Goal: Find specific page/section: Find specific page/section

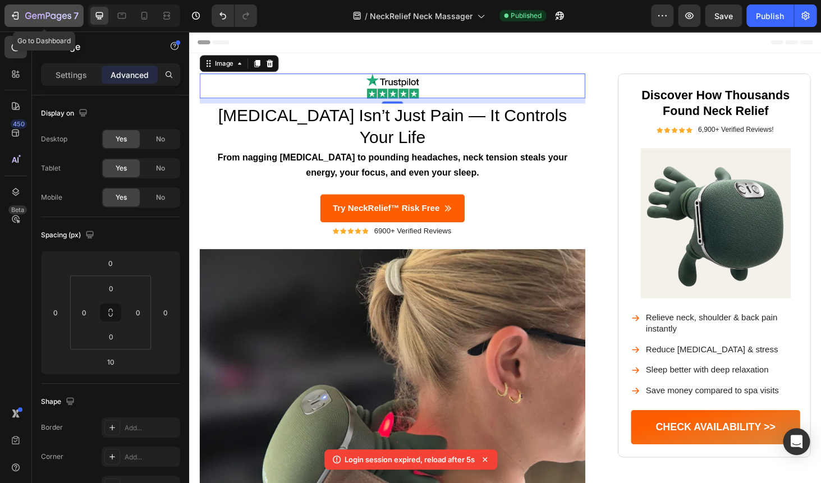
click at [19, 15] on icon "button" at bounding box center [15, 15] width 11 height 11
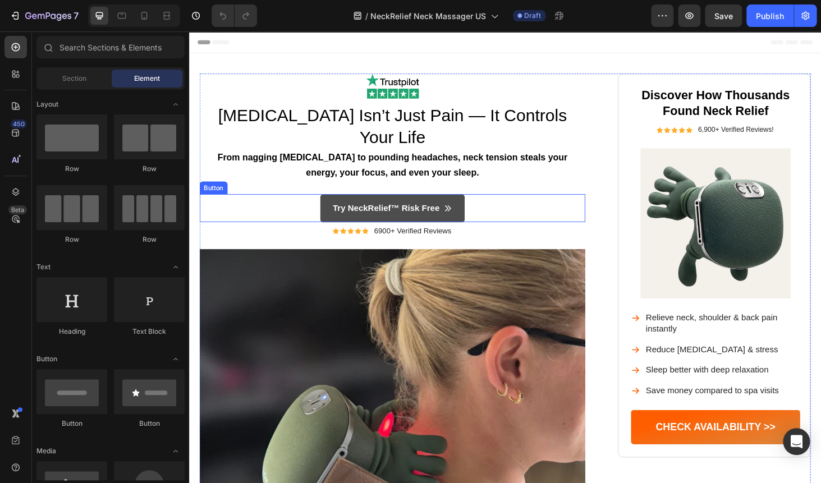
click at [364, 205] on link "Try NeckRelief™ Risk Free" at bounding box center [406, 220] width 154 height 30
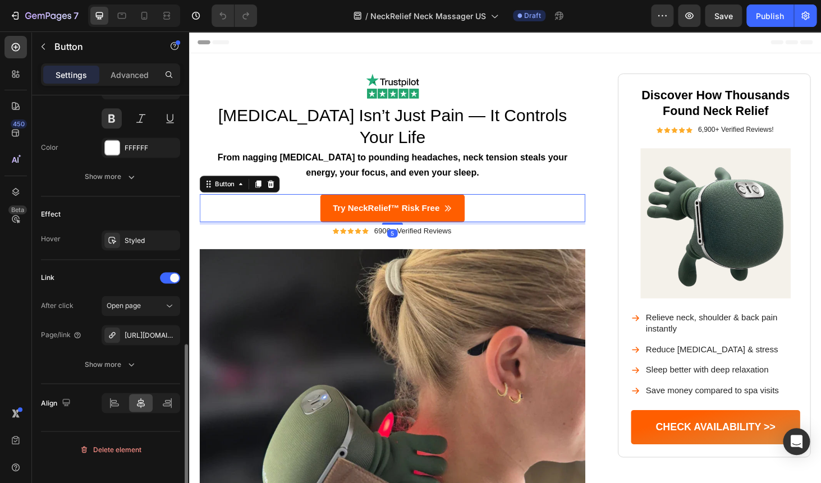
scroll to position [582, 0]
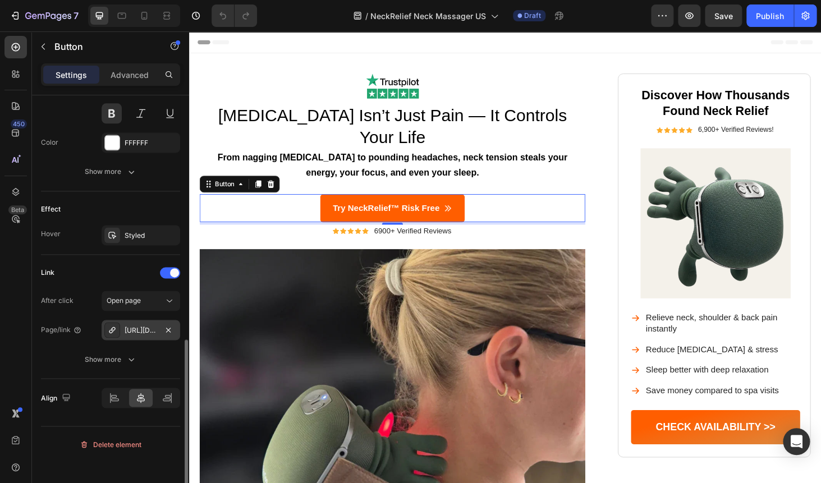
click at [132, 335] on div "[URL][DOMAIN_NAME]" at bounding box center [141, 330] width 33 height 10
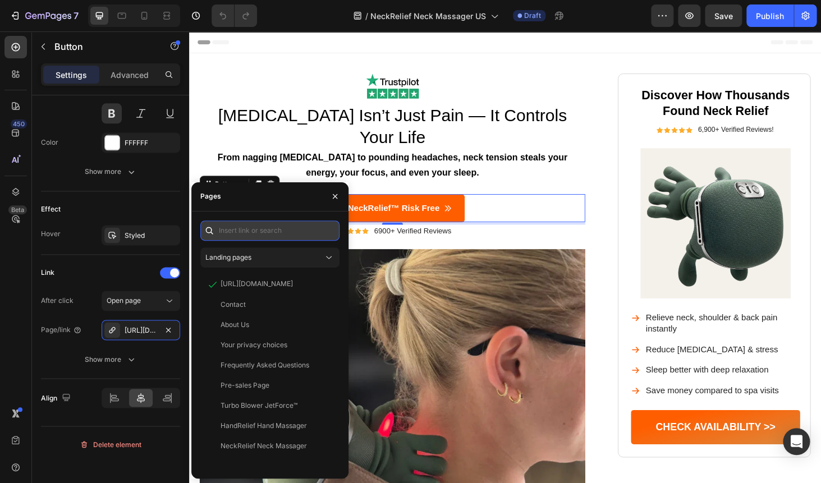
click at [251, 233] on input "text" at bounding box center [269, 230] width 139 height 20
paste input "[URL][DOMAIN_NAME]"
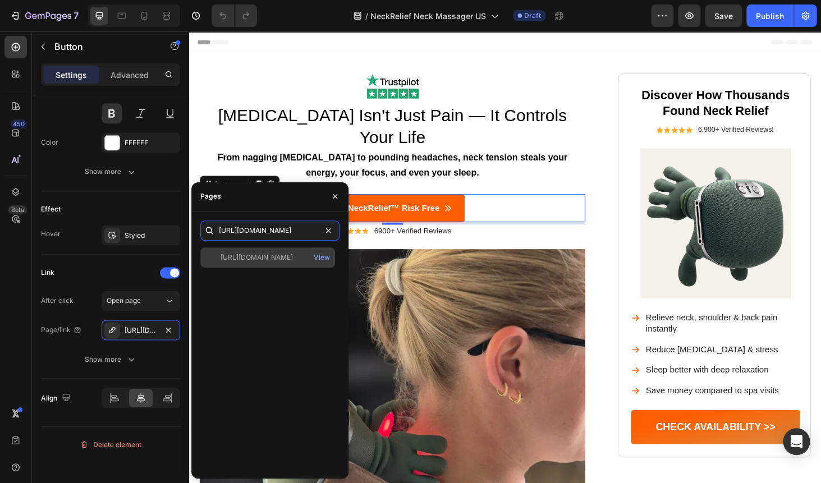
type input "[URL][DOMAIN_NAME]"
click at [246, 262] on div "[URL][DOMAIN_NAME]" at bounding box center [256, 257] width 72 height 10
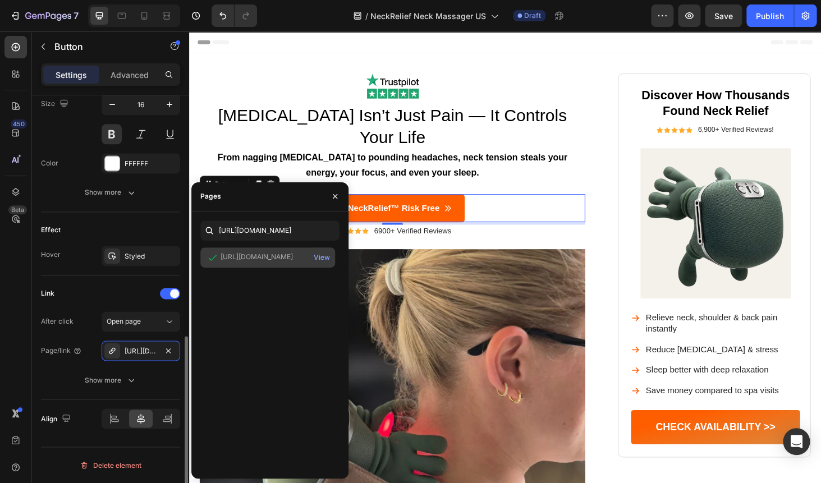
scroll to position [562, 0]
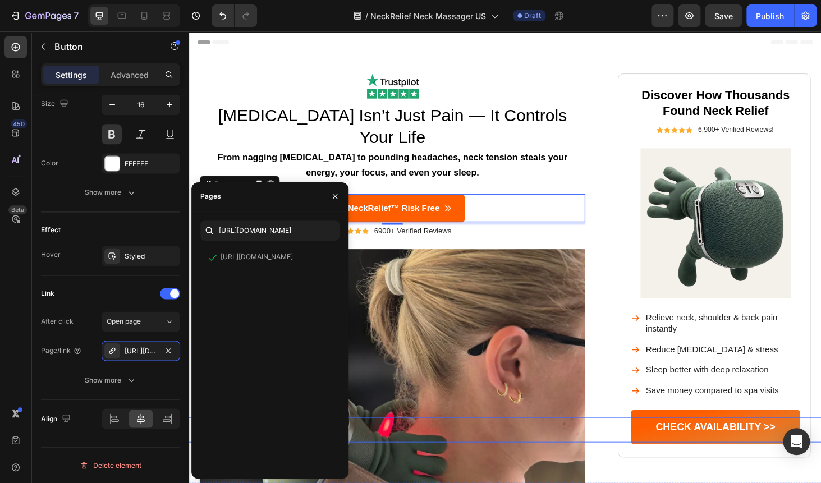
click at [693, 458] on div "Button" at bounding box center [519, 455] width 794 height 27
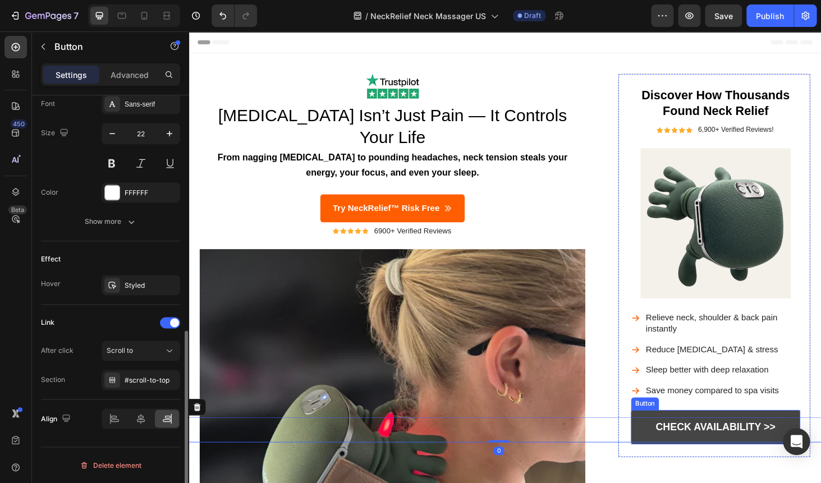
click at [707, 439] on link "CHECK AVAILABILITY >>" at bounding box center [750, 453] width 180 height 36
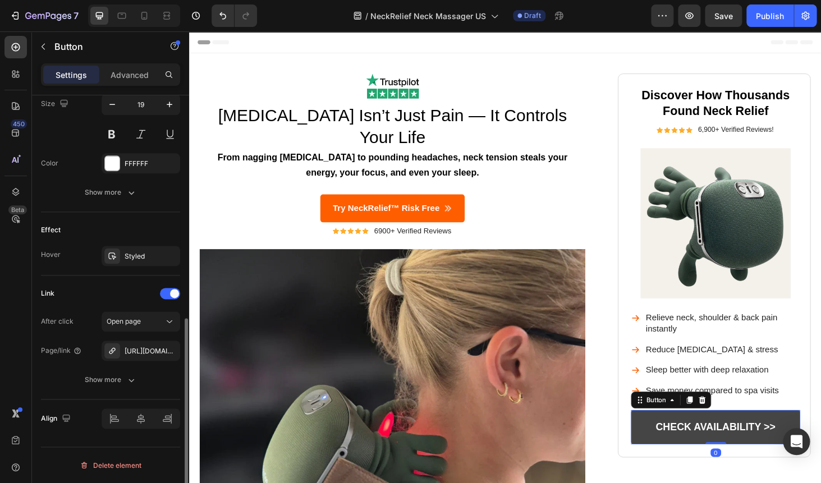
scroll to position [473, 0]
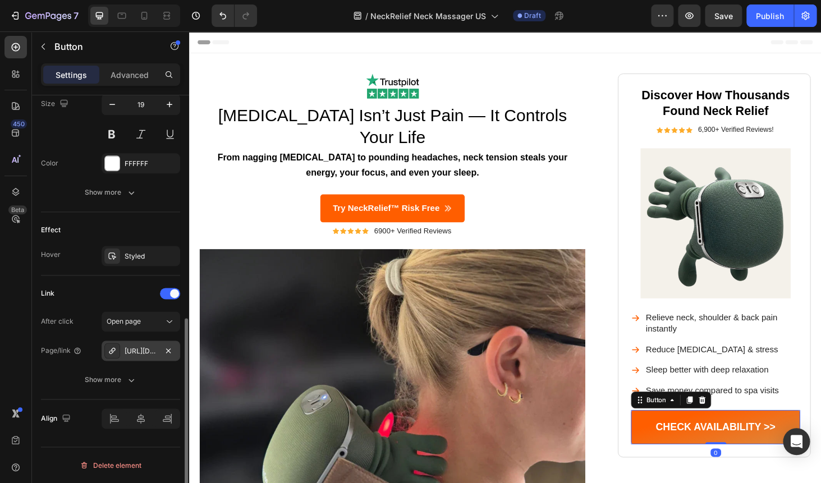
click at [142, 345] on div "[URL][DOMAIN_NAME]" at bounding box center [141, 351] width 79 height 20
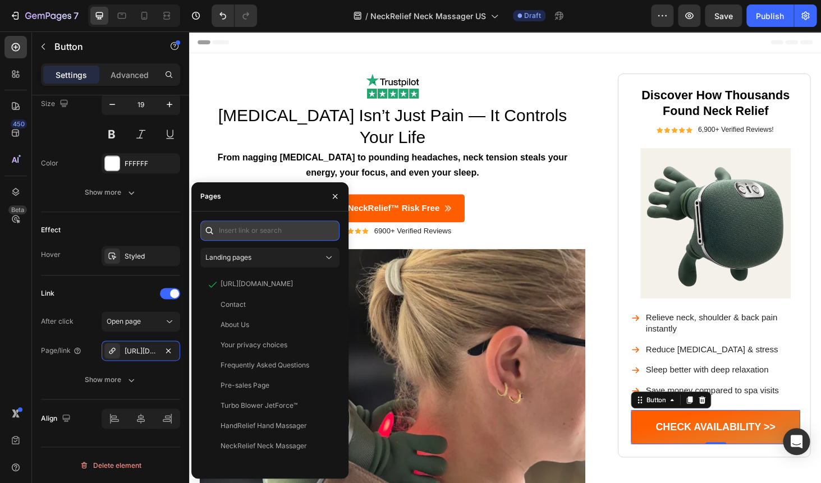
click at [259, 233] on input "text" at bounding box center [269, 230] width 139 height 20
paste input "[URL][DOMAIN_NAME]"
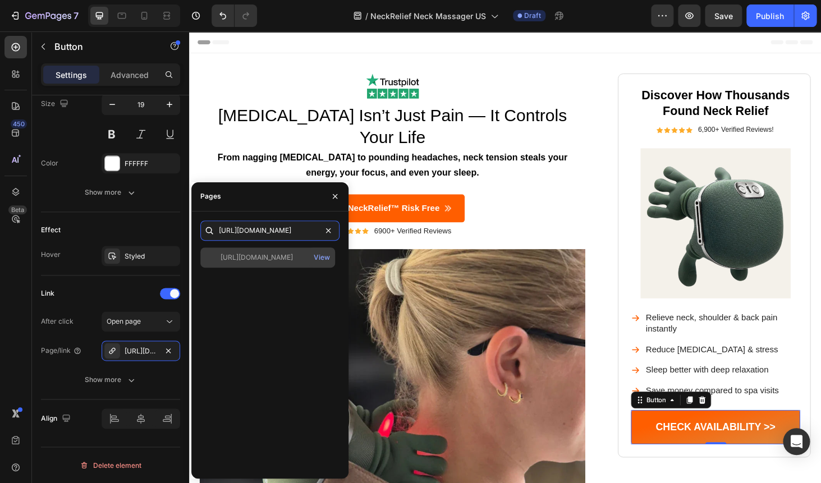
type input "[URL][DOMAIN_NAME]"
click at [253, 255] on div "[URL][DOMAIN_NAME]" at bounding box center [256, 257] width 72 height 10
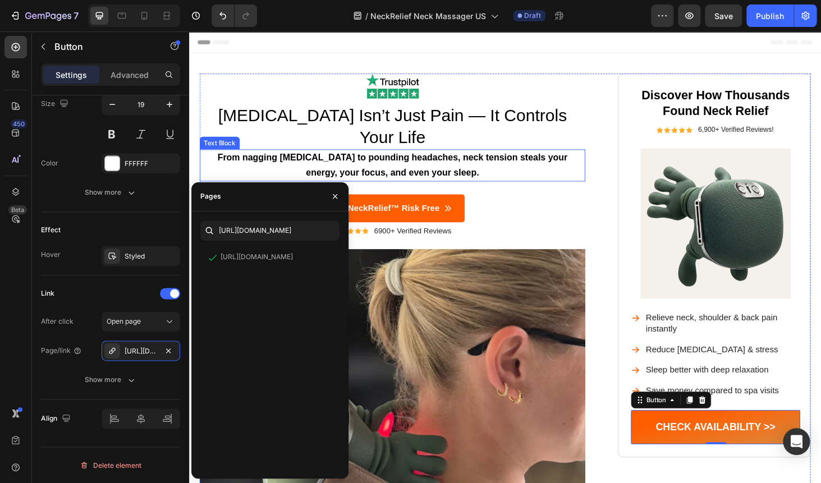
click at [518, 168] on div "From nagging [MEDICAL_DATA] to pounding headaches, neck tension steals your ene…" at bounding box center [405, 174] width 411 height 35
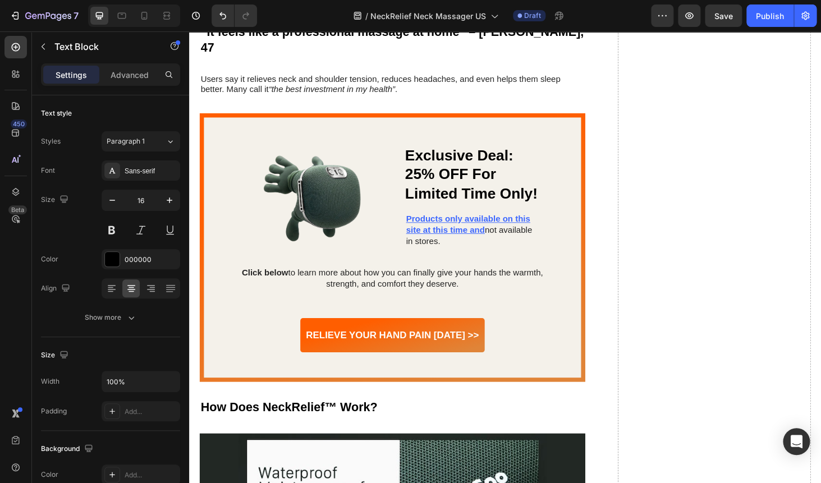
scroll to position [2723, 0]
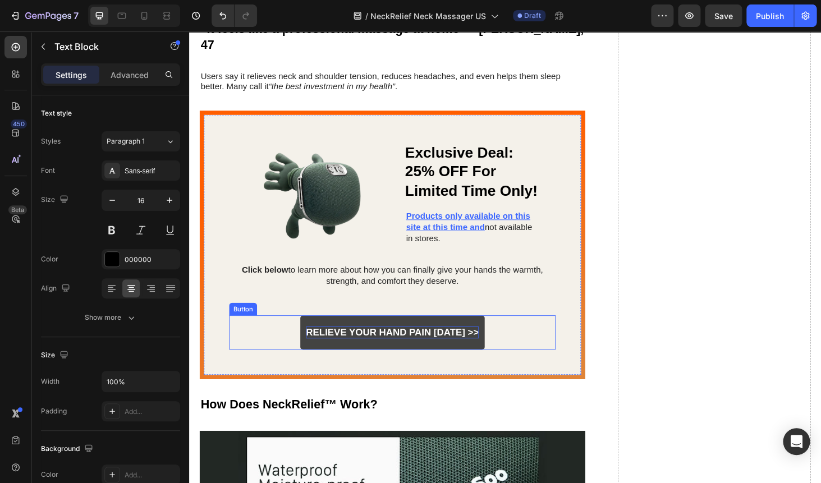
click at [375, 346] on p "Relieve Your Hand Pain [DATE] >>" at bounding box center [406, 352] width 184 height 13
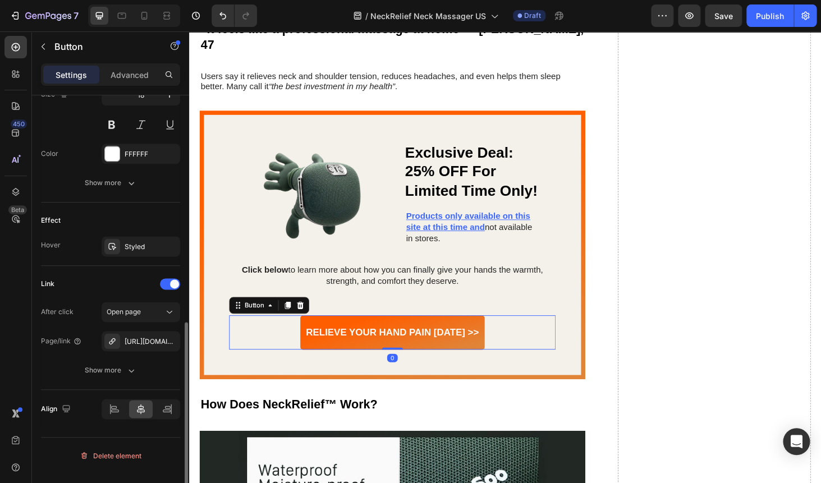
scroll to position [494, 0]
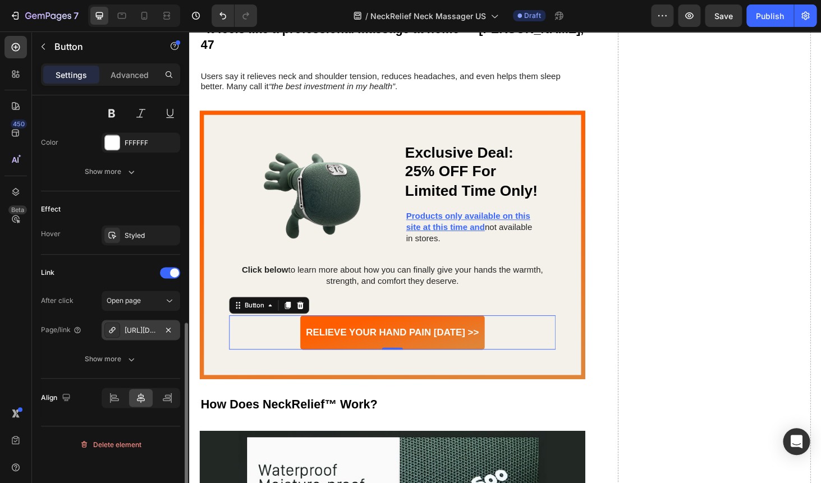
click at [133, 335] on div "[URL][DOMAIN_NAME]" at bounding box center [141, 330] width 33 height 10
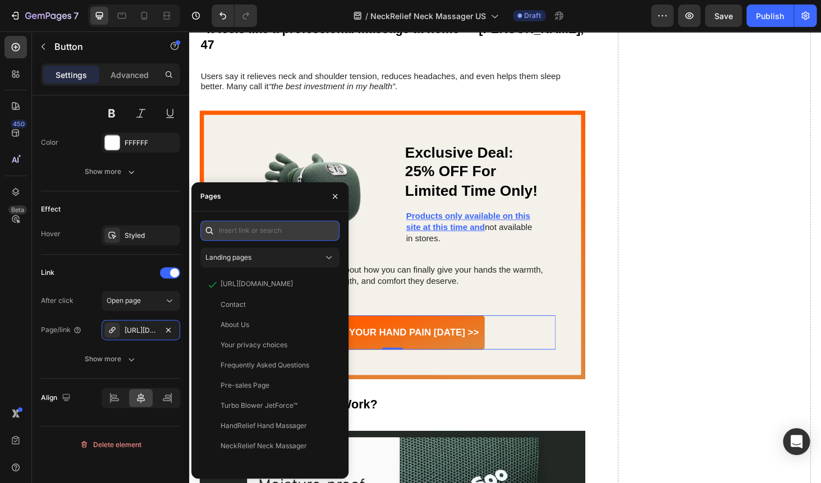
click at [250, 231] on input "text" at bounding box center [269, 230] width 139 height 20
paste input "[URL][DOMAIN_NAME]"
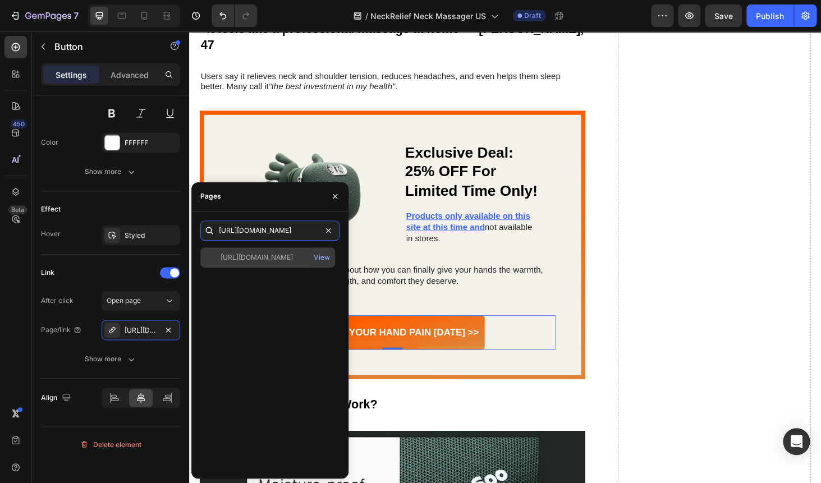
type input "[URL][DOMAIN_NAME]"
click at [249, 262] on div "[URL][DOMAIN_NAME]" at bounding box center [256, 257] width 72 height 10
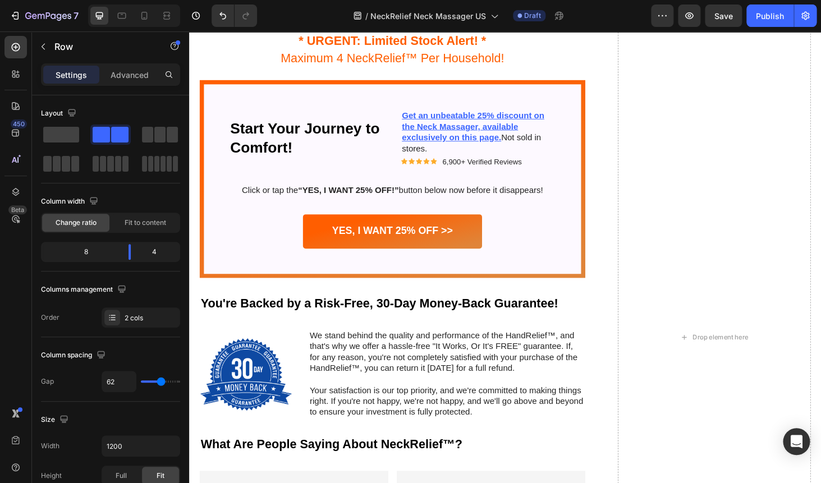
scroll to position [4264, 0]
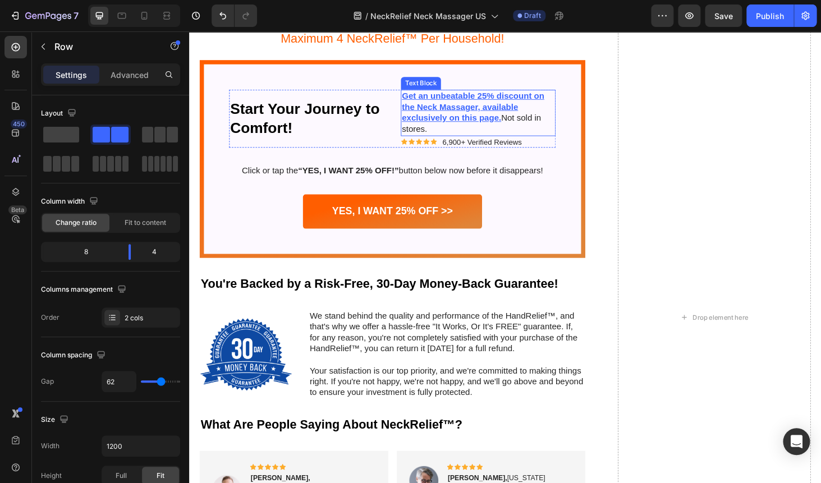
click at [429, 102] on u "Get an unbeatable 25% discount on the Neck Massager, available exclusively on t…" at bounding box center [491, 111] width 151 height 33
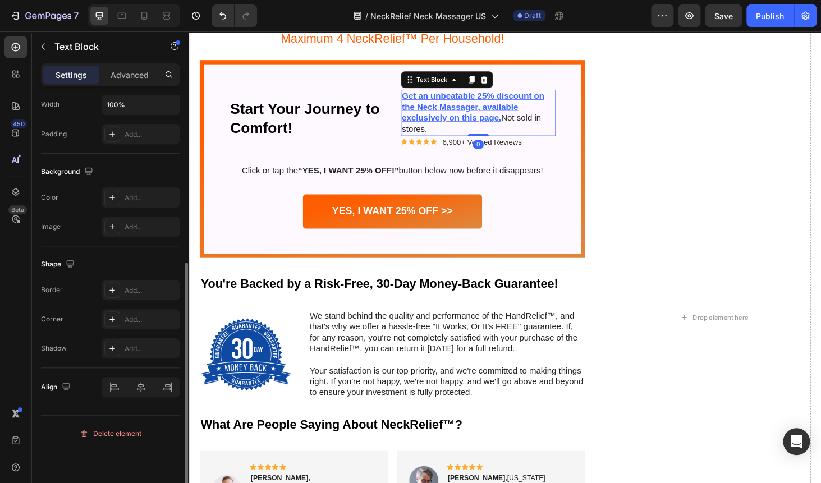
scroll to position [282, 0]
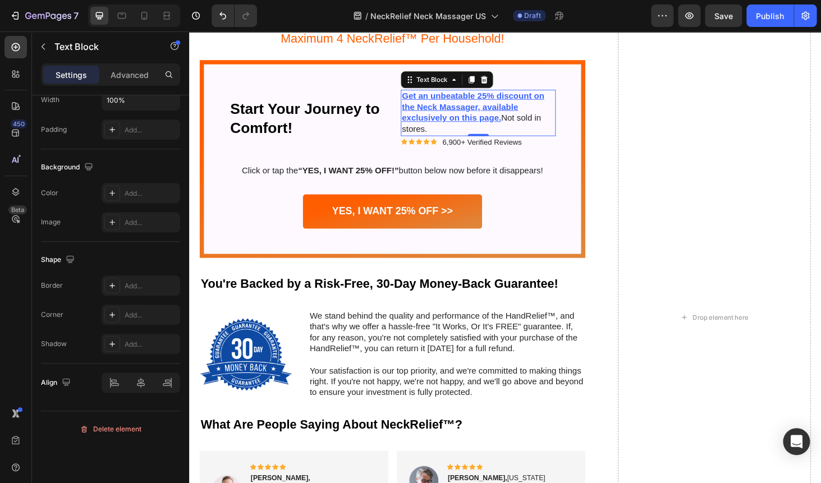
click at [438, 101] on u "Get an unbeatable 25% discount on the Neck Massager, available exclusively on t…" at bounding box center [491, 111] width 151 height 33
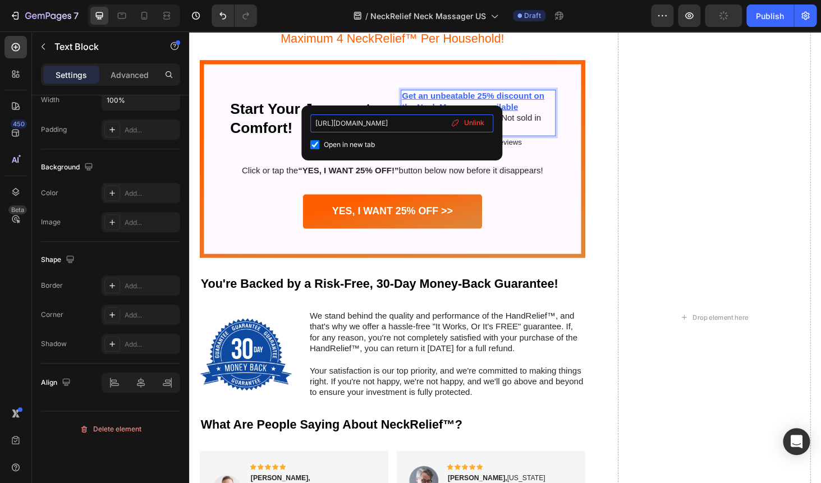
click at [366, 126] on input "[URL][DOMAIN_NAME]" at bounding box center [401, 123] width 183 height 18
type input "[URL][DOMAIN_NAME]"
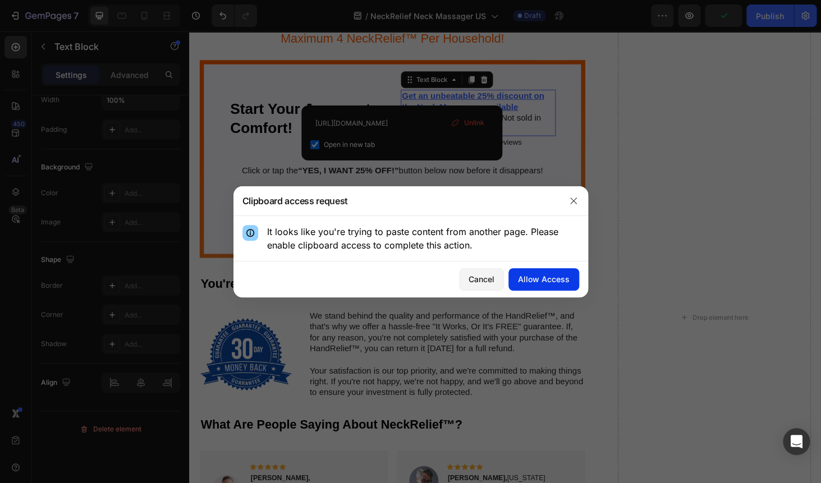
click at [538, 280] on div "Allow Access" at bounding box center [544, 279] width 52 height 12
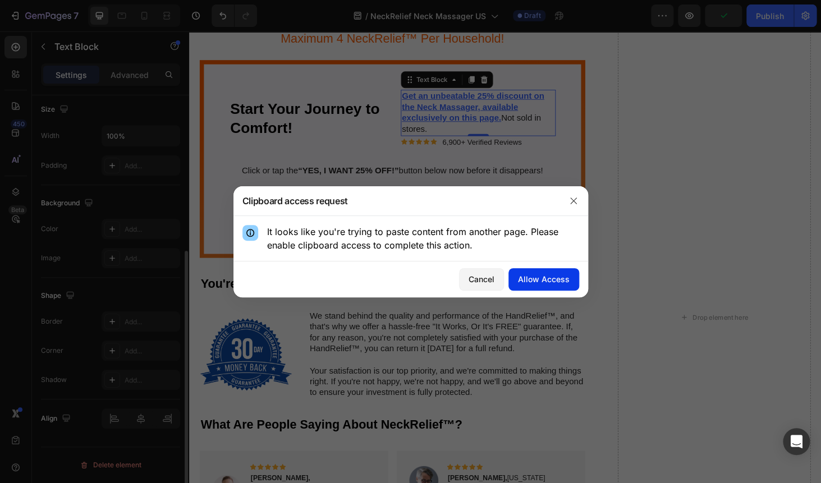
scroll to position [246, 0]
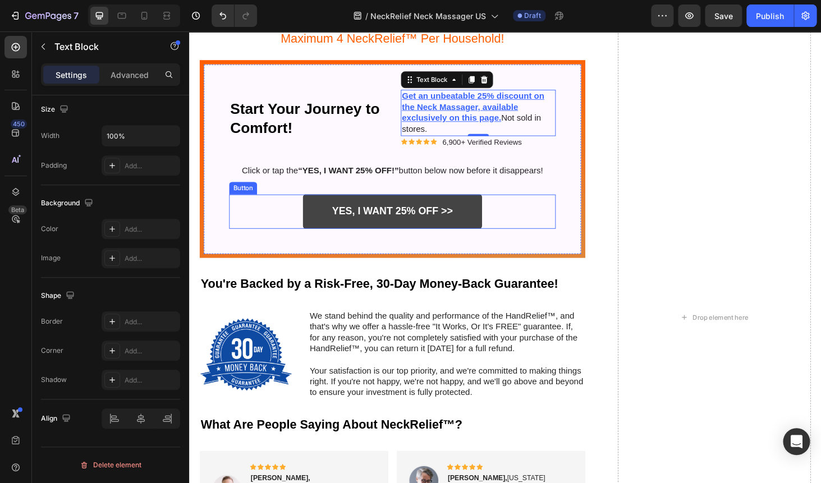
click at [315, 226] on link "YES, I WANT 25% OFF >>" at bounding box center [405, 223] width 191 height 36
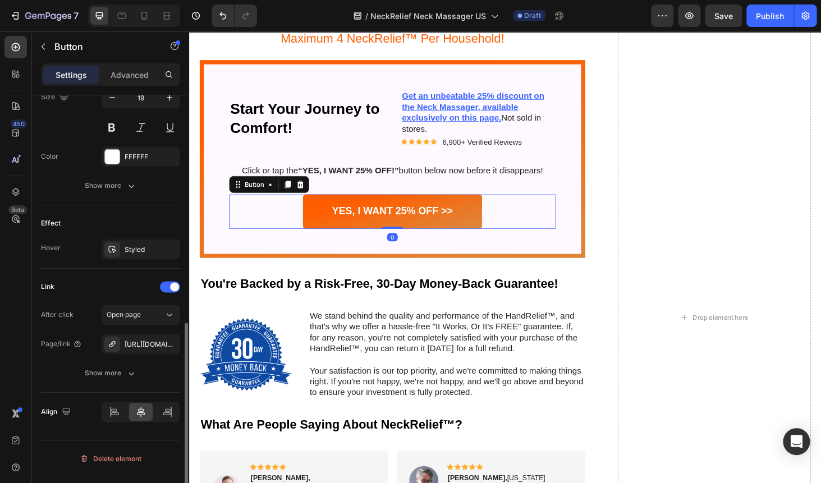
scroll to position [484, 0]
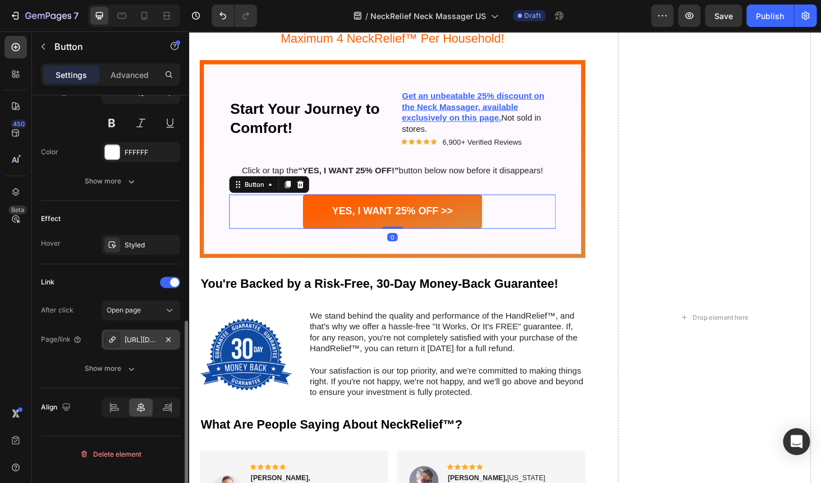
click at [134, 342] on div "[URL][DOMAIN_NAME]" at bounding box center [141, 340] width 33 height 10
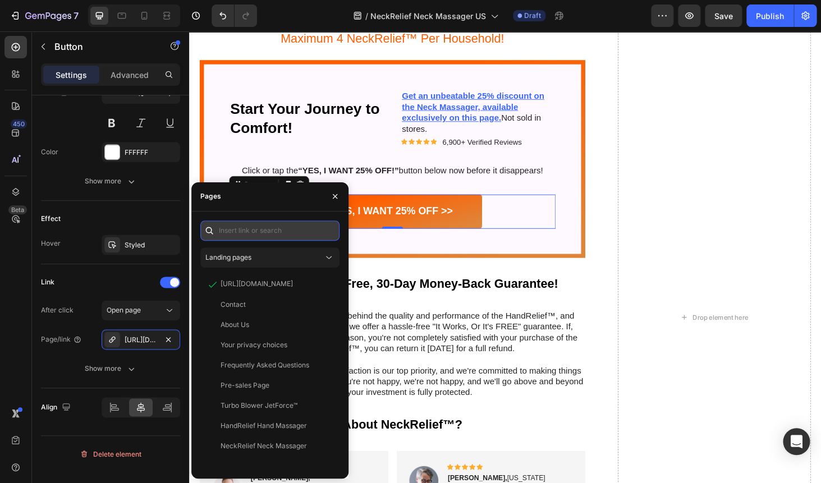
click at [238, 229] on input "text" at bounding box center [269, 230] width 139 height 20
paste input "[URL][DOMAIN_NAME]"
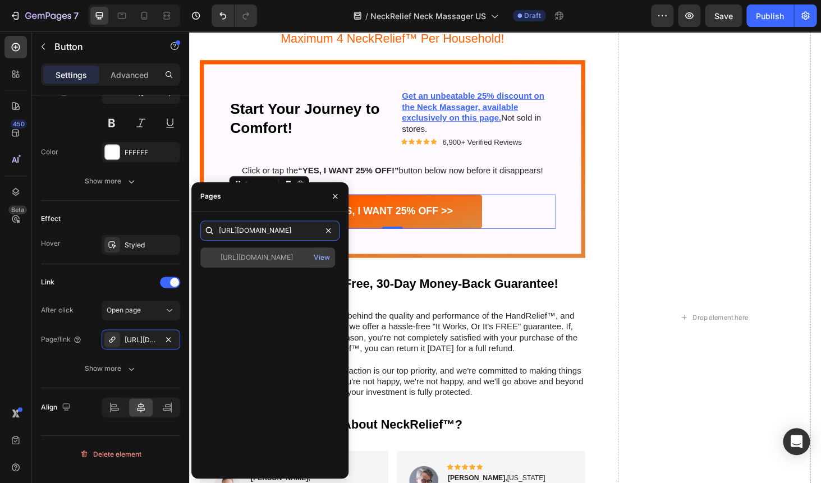
type input "[URL][DOMAIN_NAME]"
click at [256, 256] on div "[URL][DOMAIN_NAME]" at bounding box center [256, 257] width 72 height 10
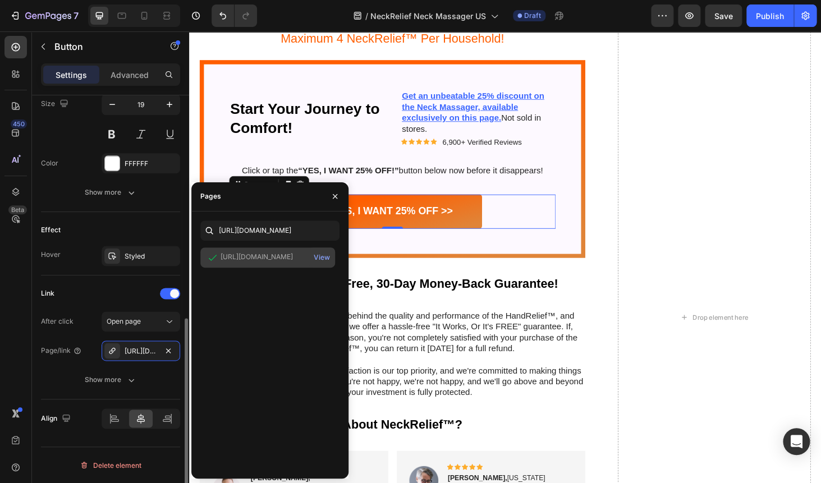
scroll to position [473, 0]
click at [646, 173] on div "Where Can I Get NeckRelief™? Heading Image * URGENT: Limited Stock Alert! * Hea…" at bounding box center [525, 336] width 651 height 1303
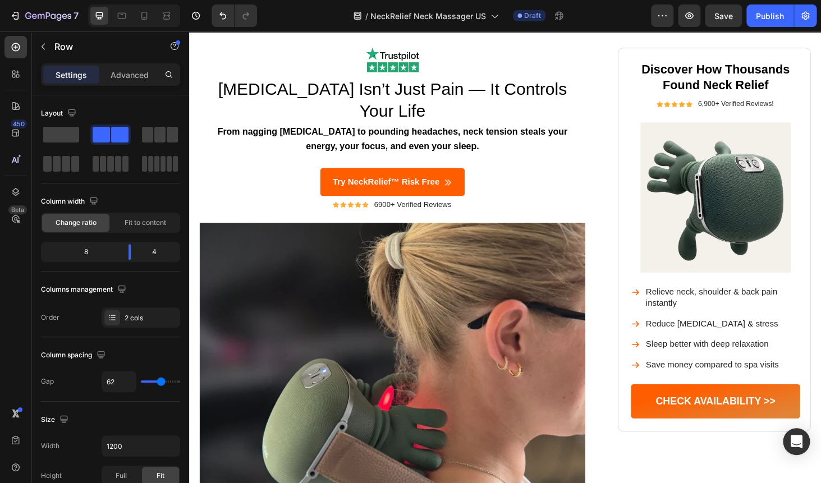
scroll to position [0, 0]
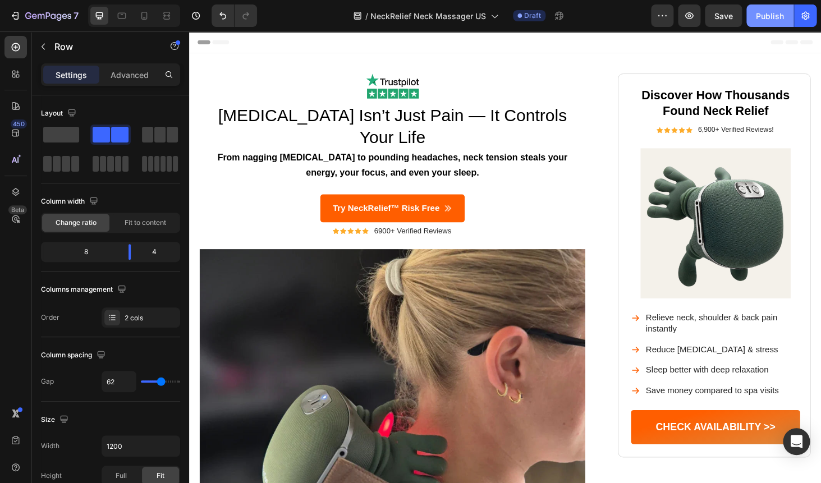
click at [778, 15] on div "Publish" at bounding box center [770, 16] width 28 height 12
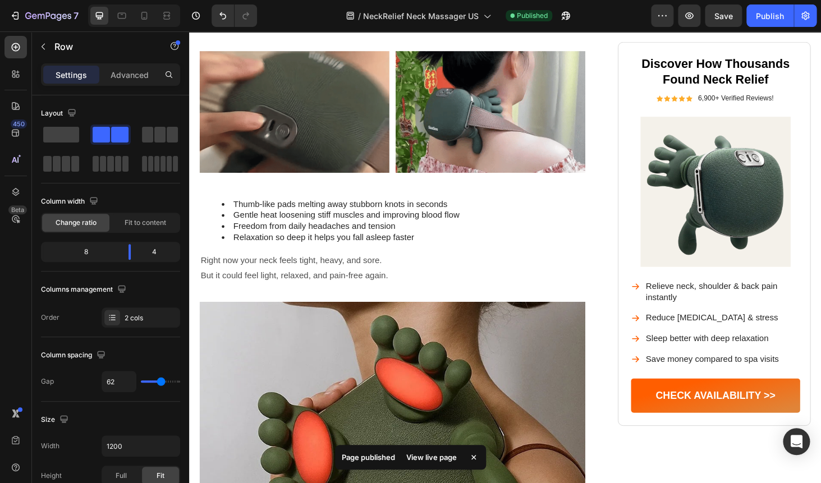
scroll to position [692, 0]
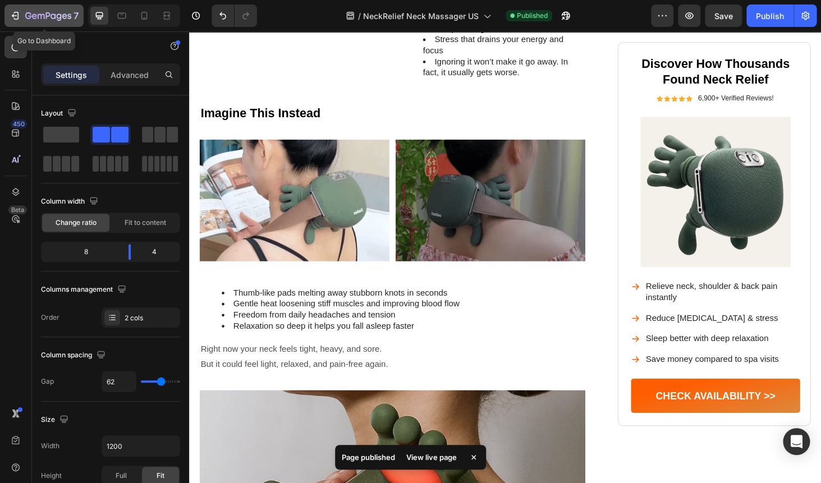
click at [19, 17] on icon "button" at bounding box center [16, 16] width 5 height 8
